Goal: Task Accomplishment & Management: Manage account settings

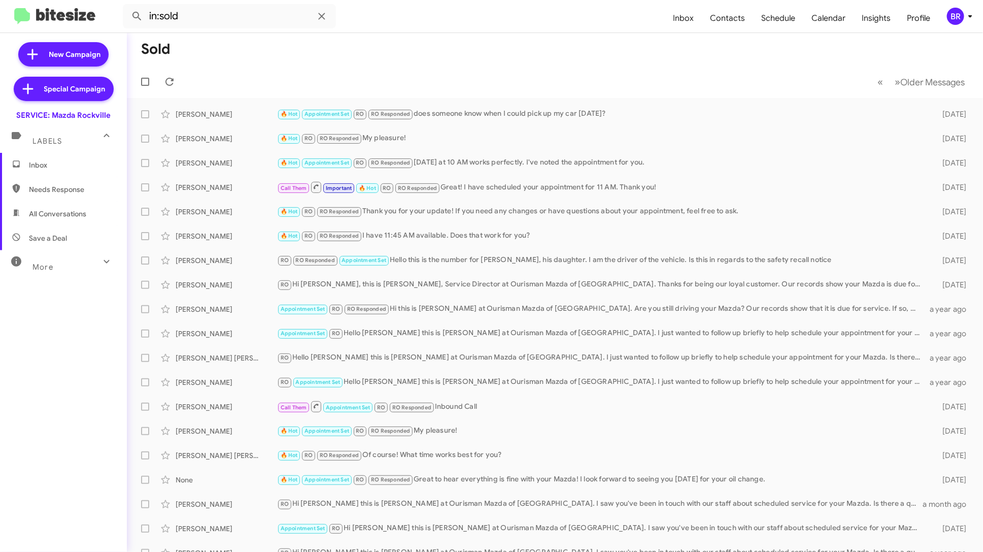
click at [966, 14] on icon at bounding box center [971, 16] width 12 height 12
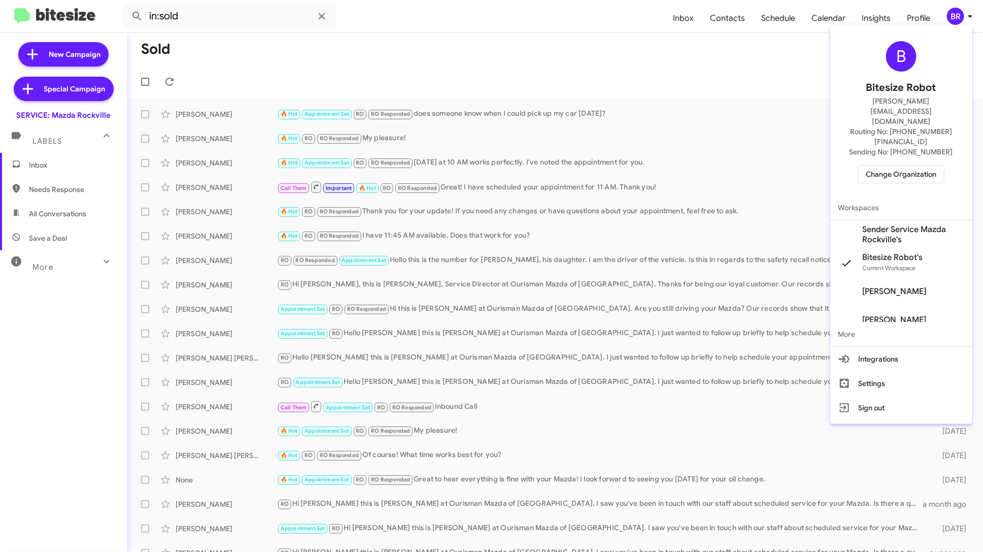
click at [898, 166] on span "Change Organization" at bounding box center [901, 174] width 71 height 17
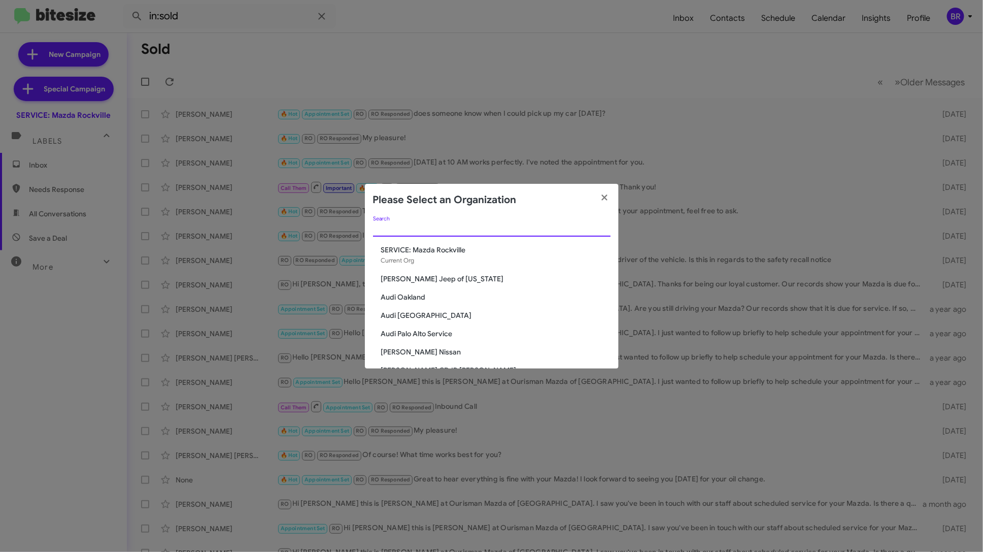
click at [499, 228] on input "Search" at bounding box center [492, 229] width 238 height 8
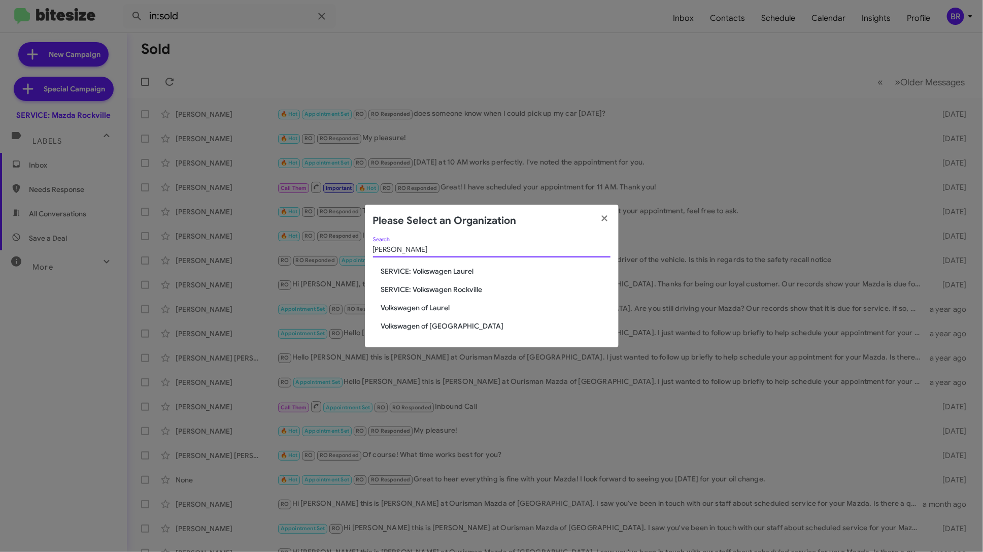
type input "[PERSON_NAME]"
click at [451, 326] on span "Volkswagen of [GEOGRAPHIC_DATA]" at bounding box center [495, 326] width 229 height 10
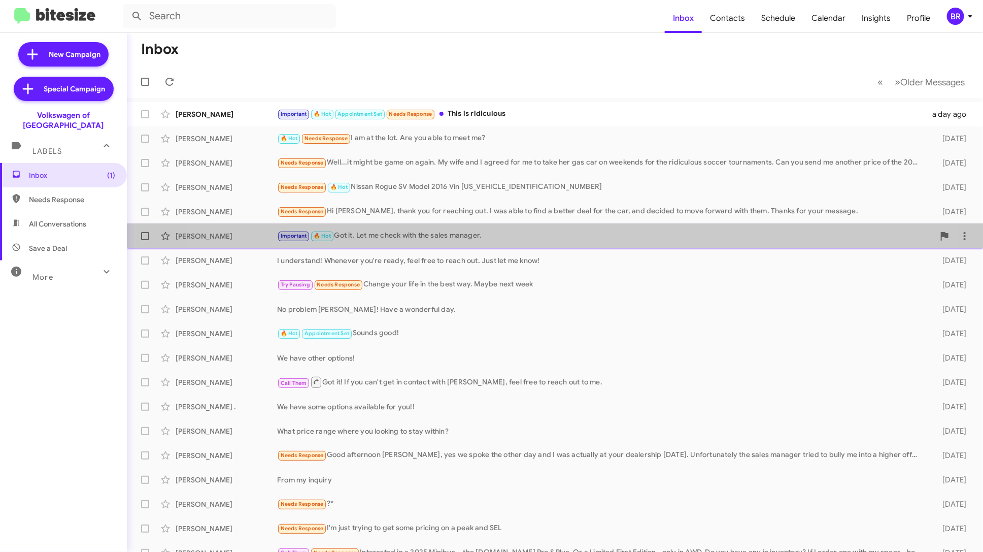
click at [520, 246] on div "Mehdi Hosseini Important 🔥 Hot Got it. Let me check with the sales manager. 3 d…" at bounding box center [555, 236] width 840 height 20
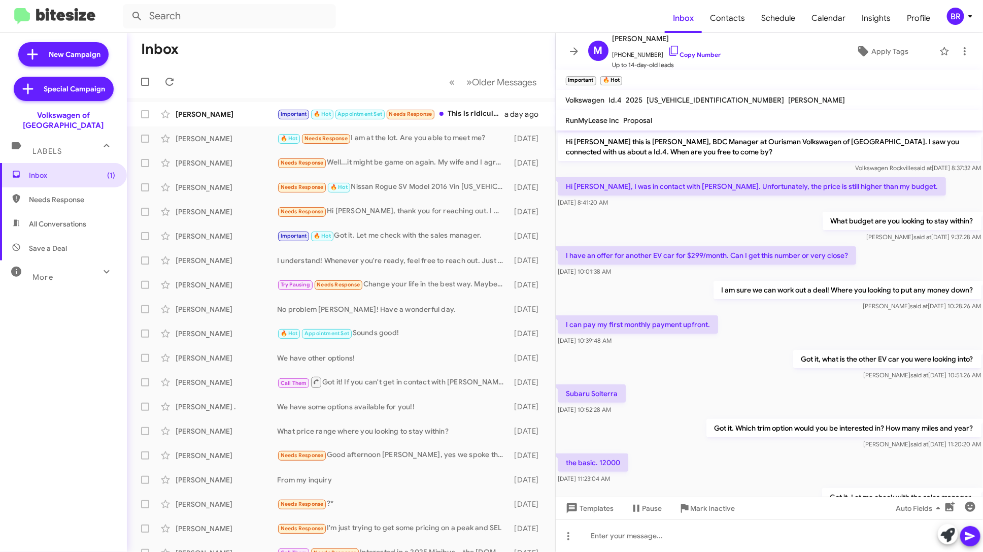
scroll to position [51, 0]
